Goal: Information Seeking & Learning: Find specific fact

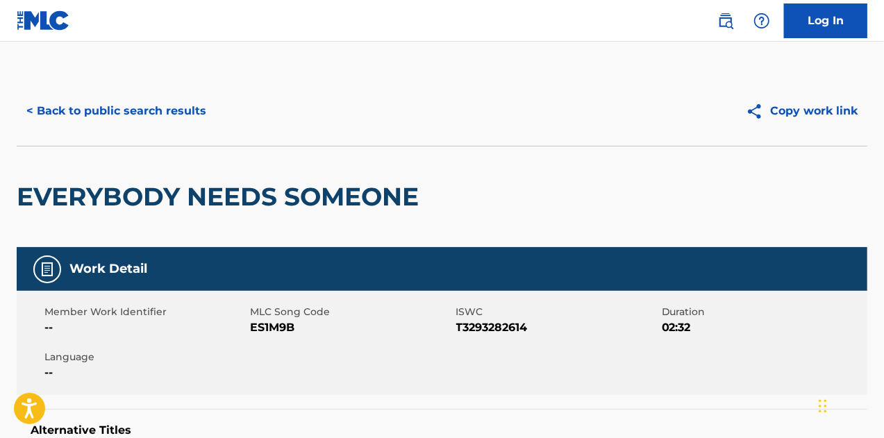
click at [109, 124] on button "< Back to public search results" at bounding box center [116, 111] width 199 height 35
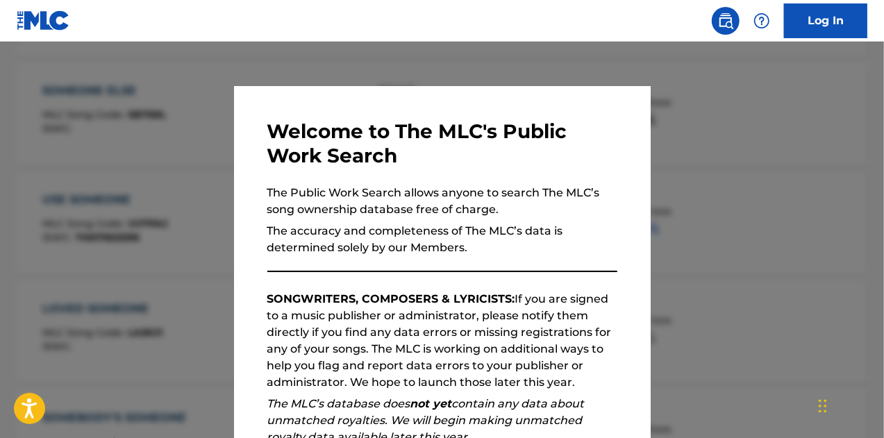
scroll to position [6, 0]
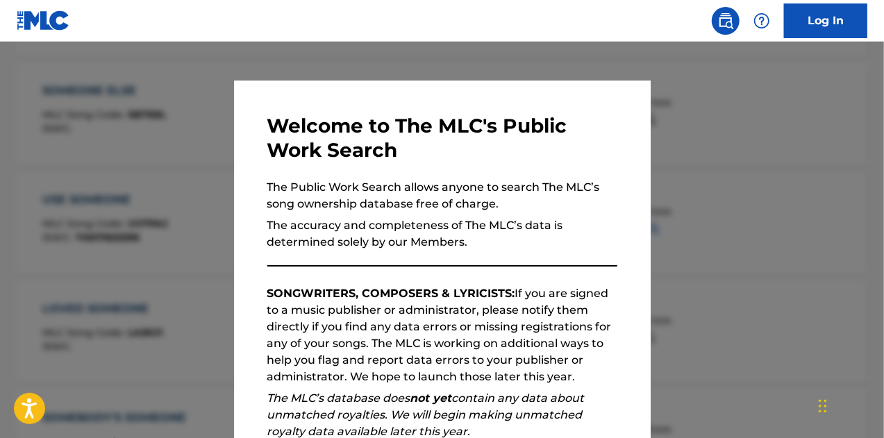
click at [784, 283] on div at bounding box center [442, 261] width 884 height 438
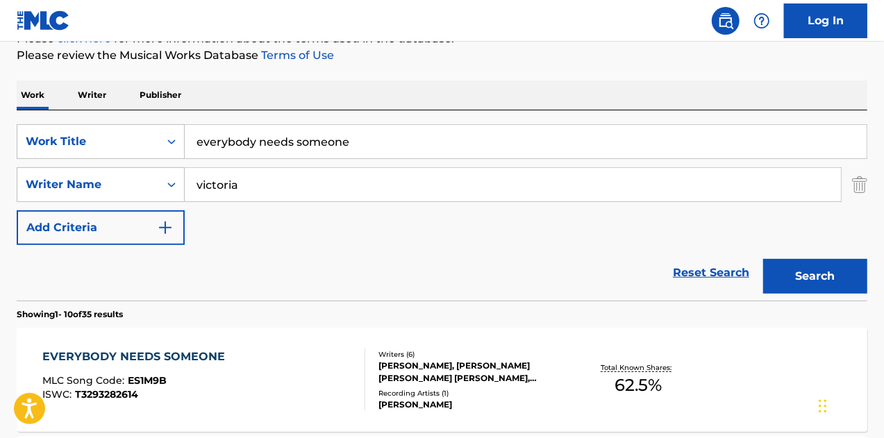
scroll to position [0, 0]
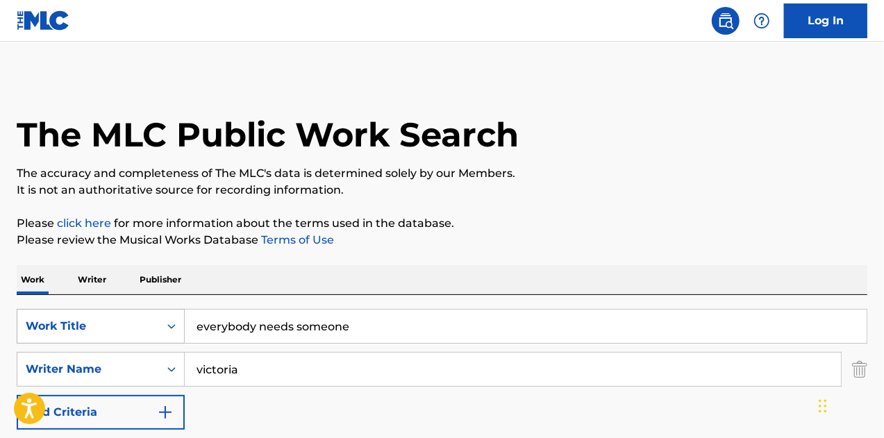
drag, startPoint x: 367, startPoint y: 341, endPoint x: 122, endPoint y: 312, distance: 246.2
click at [122, 312] on div "SearchWithCriteria7847443b-fd39-4312-ac8f-4f43fd9e26c4 Work Title everybody nee…" at bounding box center [442, 326] width 851 height 35
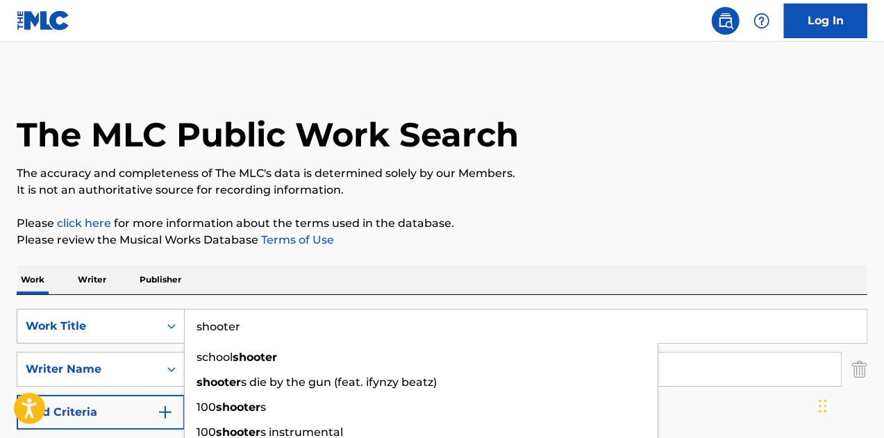
type input "shooter"
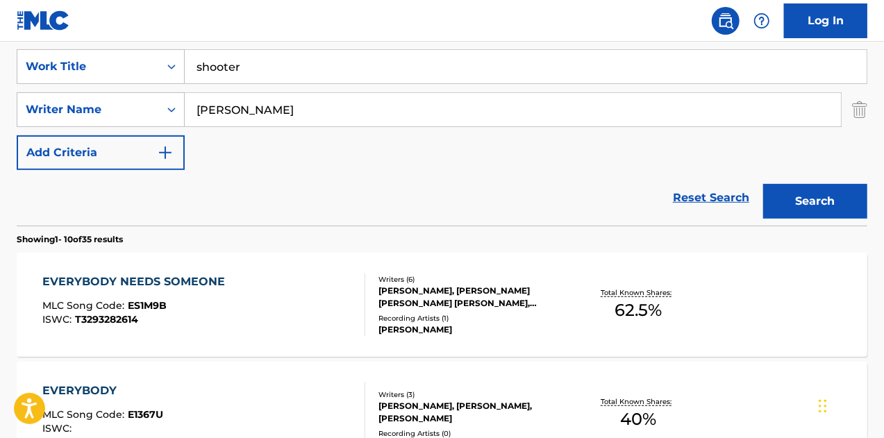
click at [819, 195] on button "Search" at bounding box center [815, 201] width 104 height 35
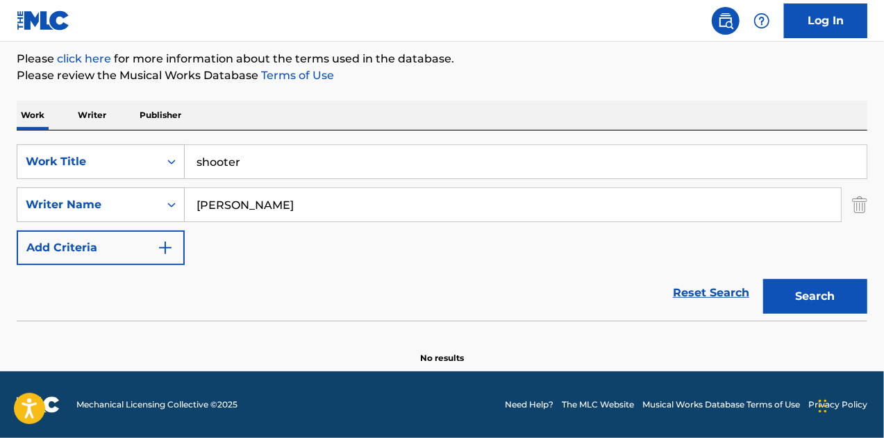
scroll to position [164, 0]
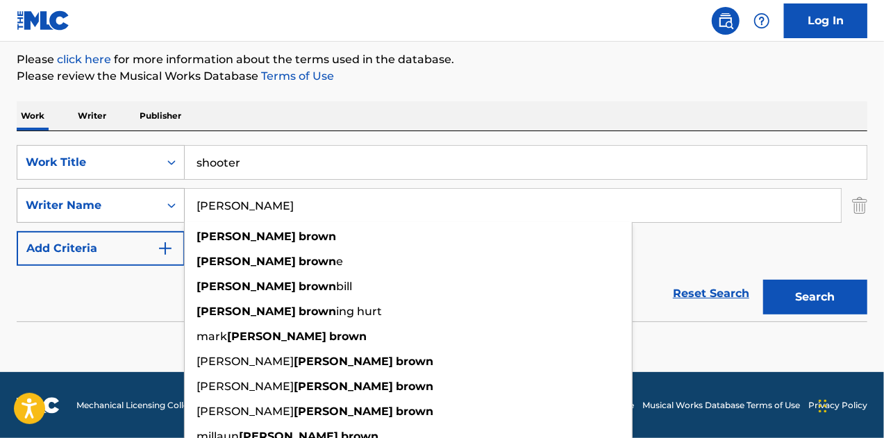
drag, startPoint x: 314, startPoint y: 201, endPoint x: 137, endPoint y: 199, distance: 176.4
click at [137, 199] on div "SearchWithCriteria496e2327-e540-4e55-acd9-7361d4854443 Writer Name [PERSON_NAME…" at bounding box center [442, 205] width 851 height 35
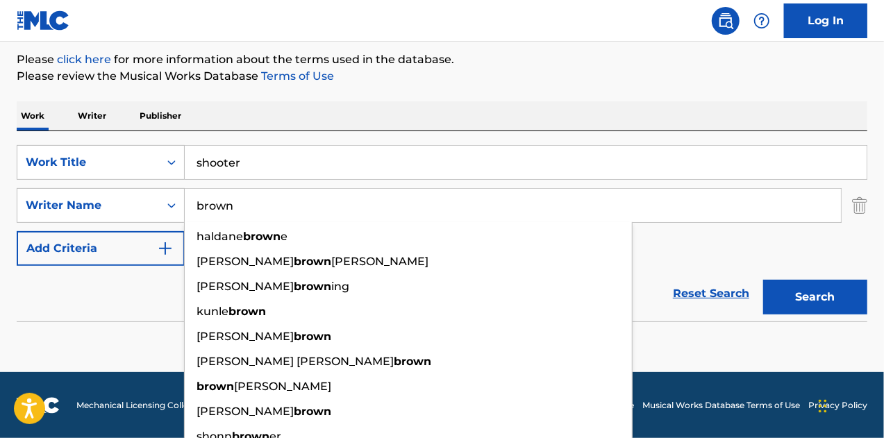
type input "brown"
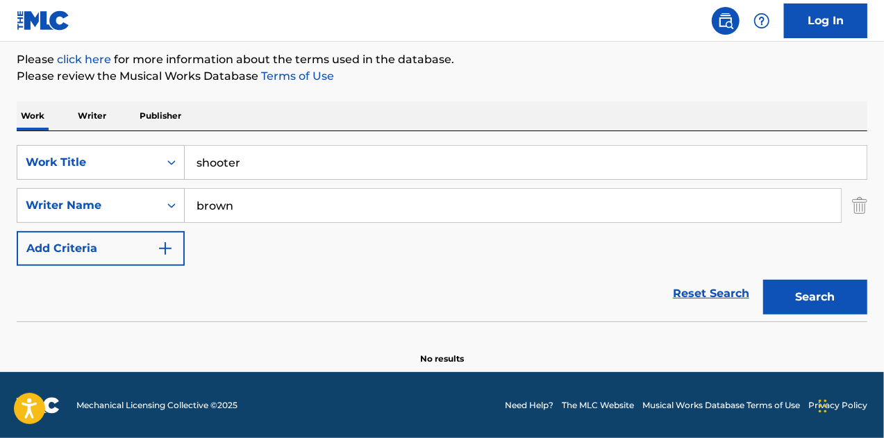
click at [803, 280] on button "Search" at bounding box center [815, 297] width 104 height 35
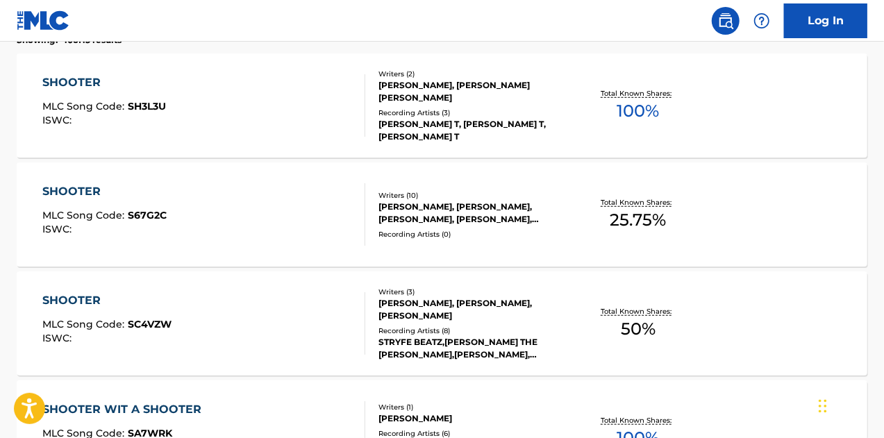
scroll to position [460, 0]
click at [287, 217] on div "SHOOTER MLC Song Code : S67G2C ISWC :" at bounding box center [204, 214] width 324 height 62
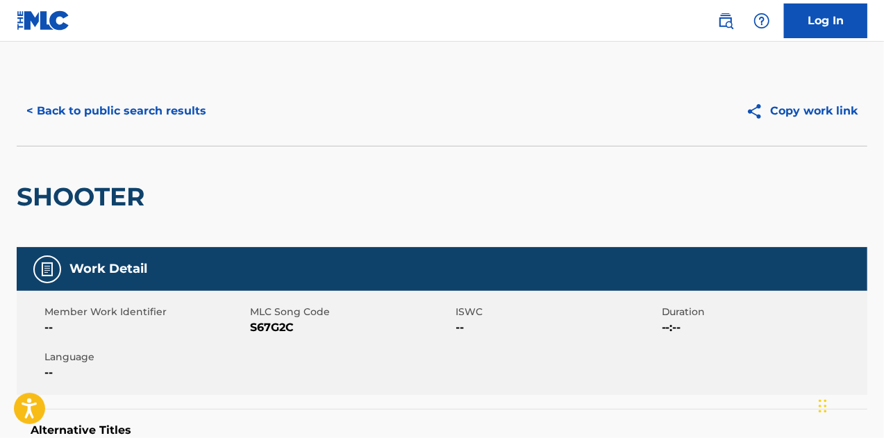
click at [146, 117] on button "< Back to public search results" at bounding box center [116, 111] width 199 height 35
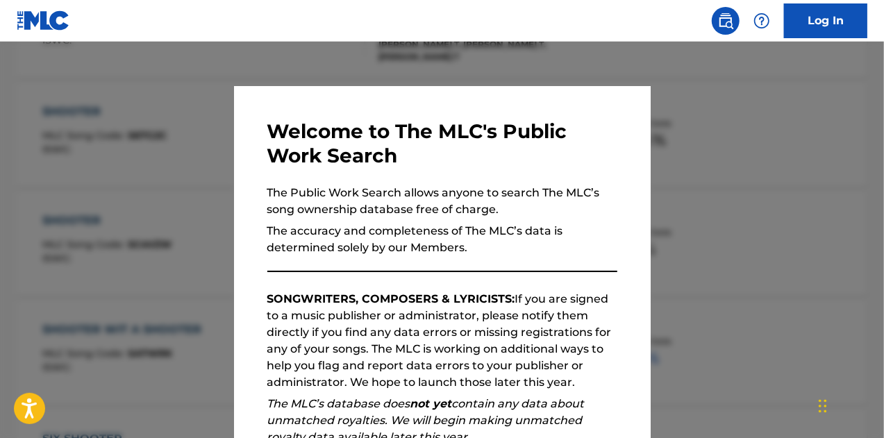
click at [676, 247] on div at bounding box center [442, 261] width 884 height 438
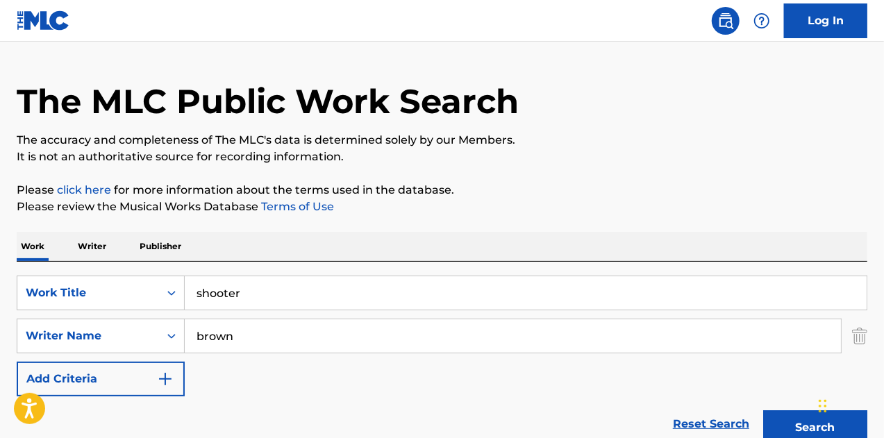
scroll to position [0, 0]
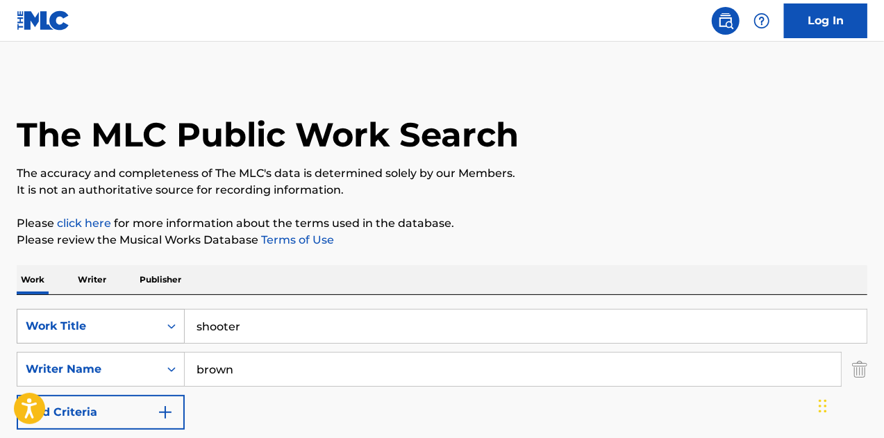
drag, startPoint x: 122, startPoint y: 337, endPoint x: 149, endPoint y: 323, distance: 30.4
click at [97, 337] on div "SearchWithCriteria7847443b-fd39-4312-ac8f-4f43fd9e26c4 Work Title shooter" at bounding box center [442, 326] width 851 height 35
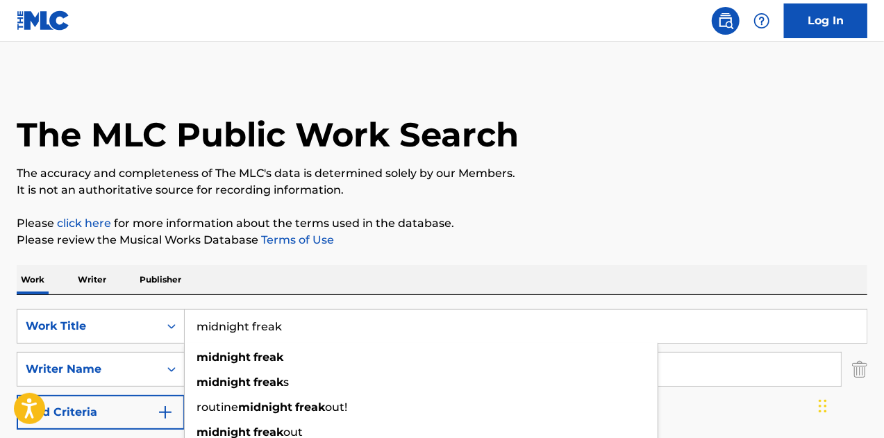
type input "midnight freak"
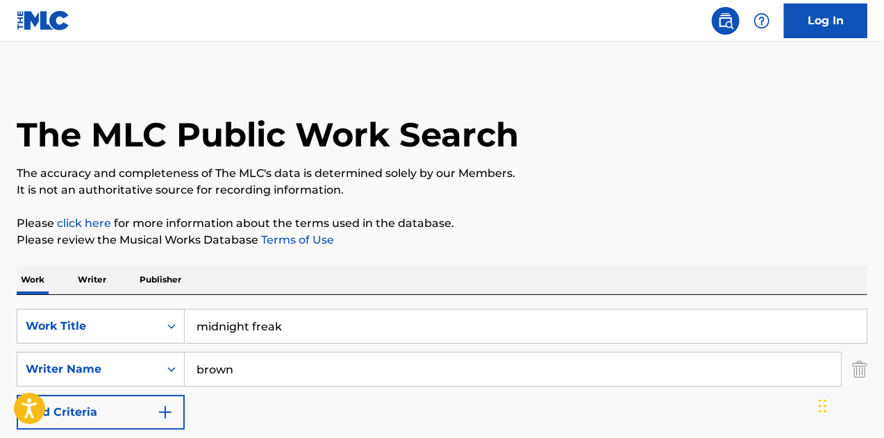
click at [593, 240] on p "Please review the Musical Works Database Terms of Use" at bounding box center [442, 240] width 851 height 17
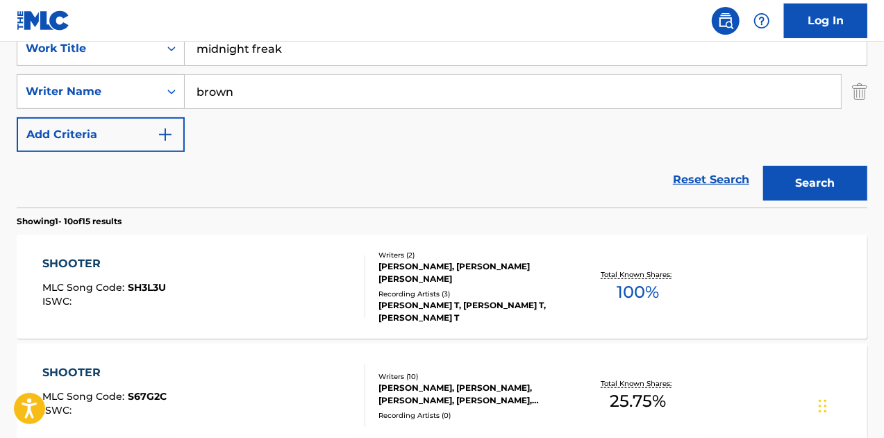
click at [801, 173] on button "Search" at bounding box center [815, 183] width 104 height 35
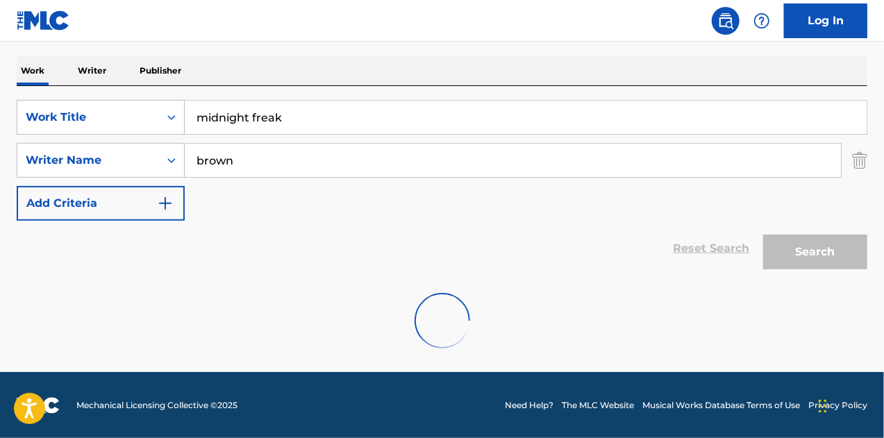
scroll to position [278, 0]
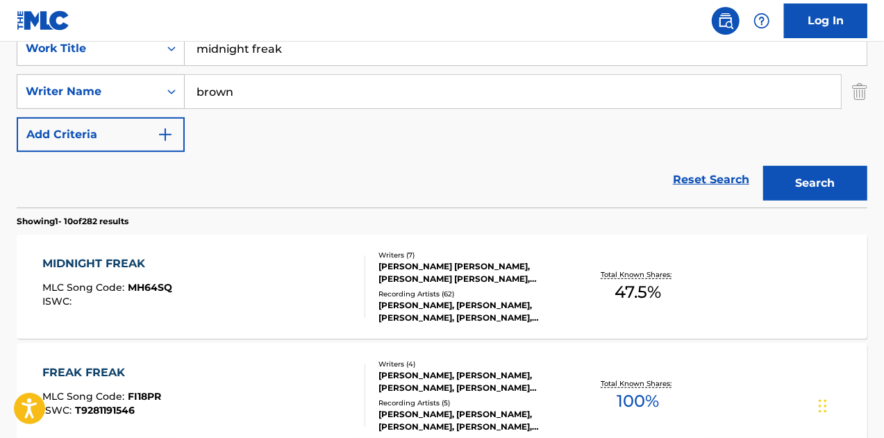
click at [312, 262] on div "MIDNIGHT FREAK MLC Song Code : MH64SQ ISWC :" at bounding box center [204, 287] width 324 height 62
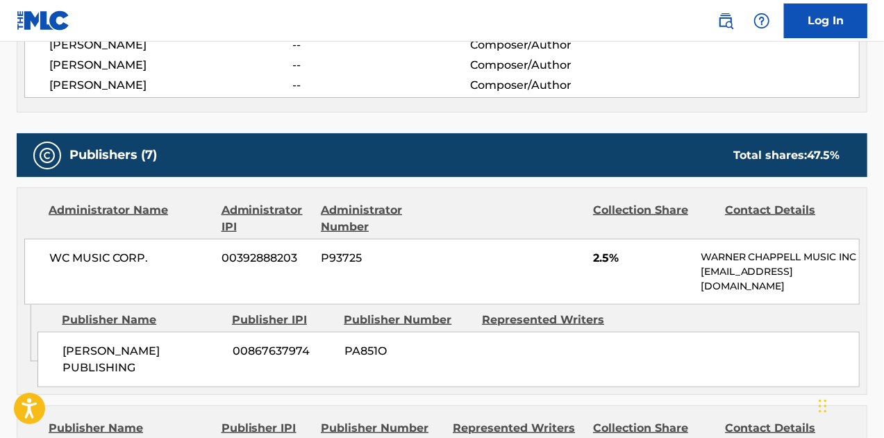
scroll to position [625, 0]
